Goal: Feedback & Contribution: Submit feedback/report problem

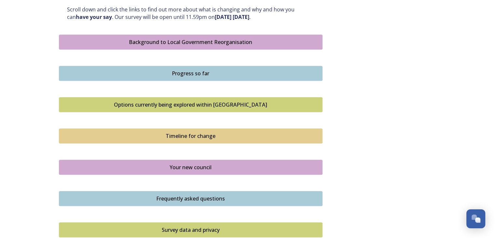
scroll to position [423, 0]
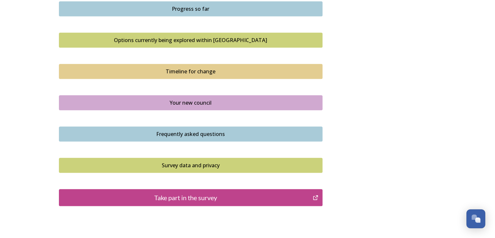
click at [204, 197] on div "Take part in the survey" at bounding box center [186, 198] width 247 height 10
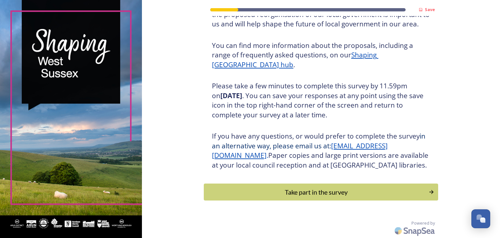
scroll to position [75, 0]
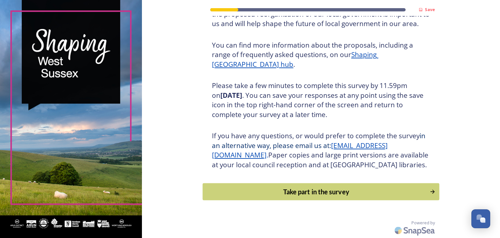
click at [309, 190] on div "Take part in the survey" at bounding box center [317, 192] width 220 height 10
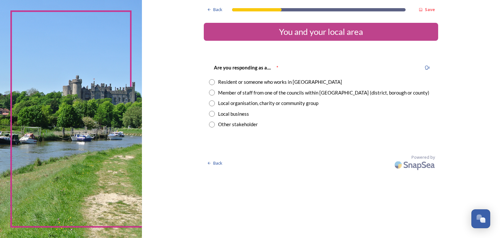
click at [210, 80] on input "radio" at bounding box center [212, 82] width 6 height 6
radio input "true"
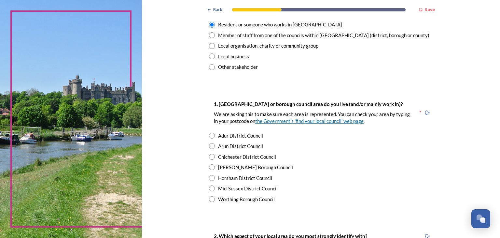
scroll to position [65, 0]
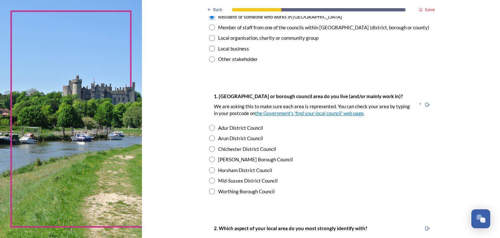
click at [209, 148] on input "radio" at bounding box center [212, 149] width 6 height 6
radio input "true"
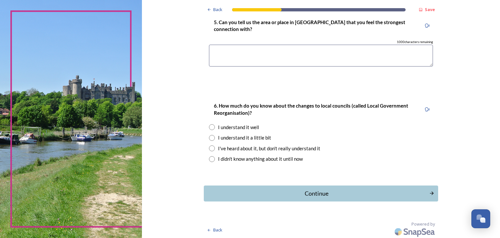
scroll to position [529, 0]
